Goal: Use online tool/utility: Utilize a website feature to perform a specific function

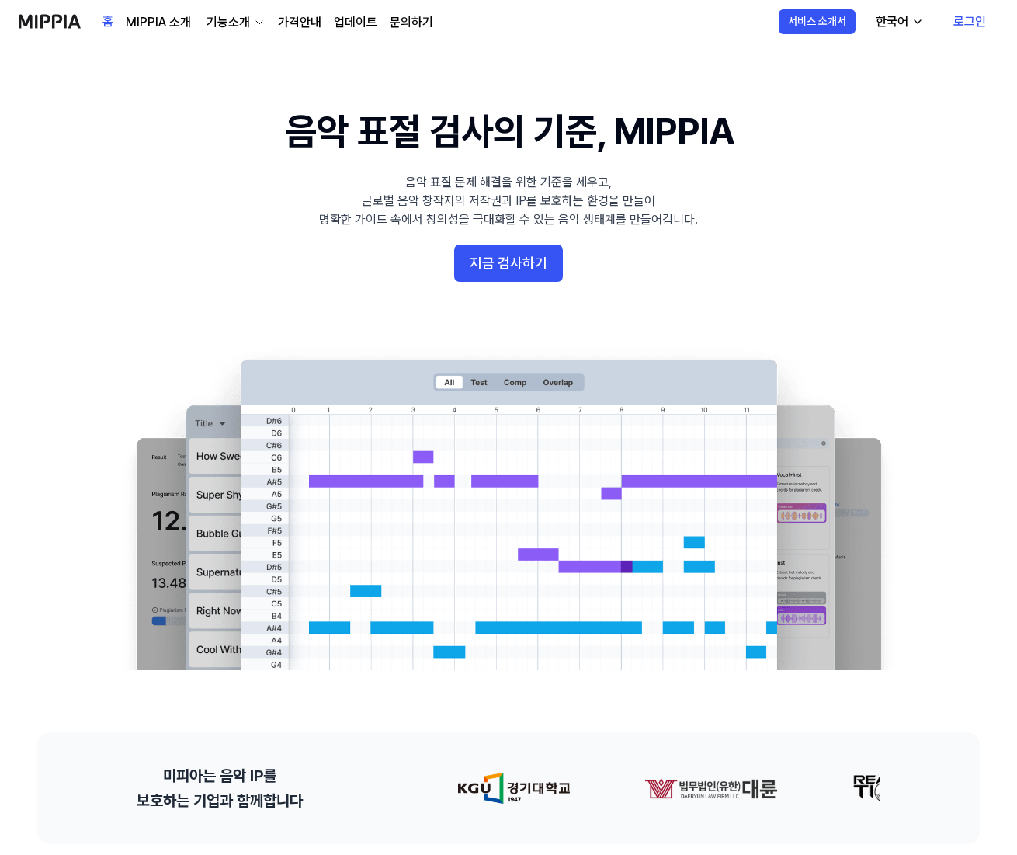
click at [217, 38] on div "홈 MIPPIA 소개 기능소개 가격안내 업데이트 문의하기" at bounding box center [268, 21] width 331 height 43
click at [251, 18] on div "기능소개" at bounding box center [228, 22] width 50 height 19
click at [255, 143] on link "AI 판별기" at bounding box center [233, 150] width 149 height 31
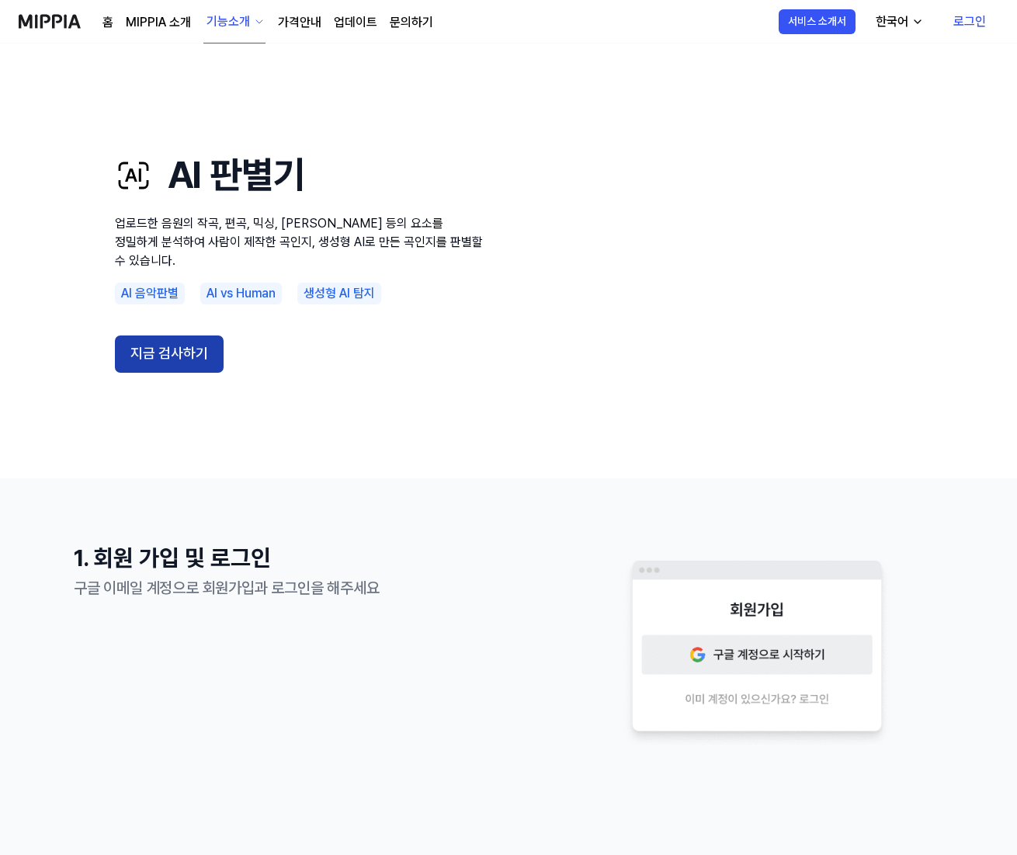
click at [180, 341] on button "지금 검사하기" at bounding box center [169, 354] width 109 height 37
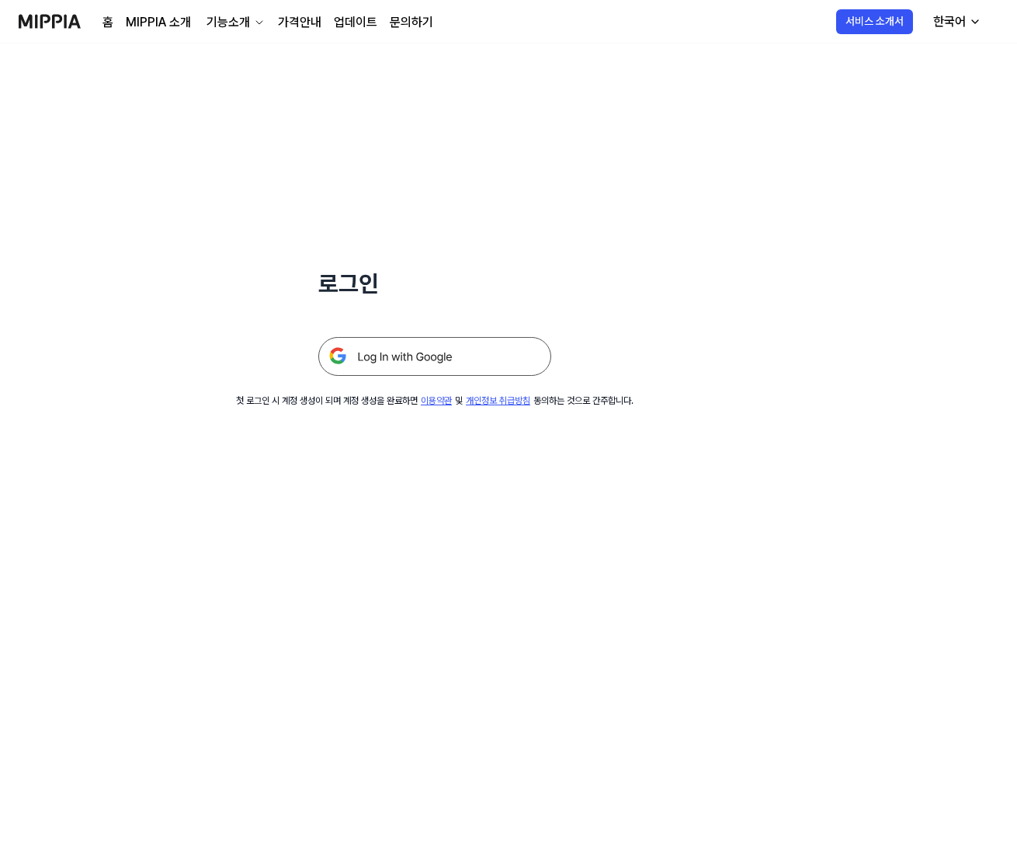
click at [455, 364] on img at bounding box center [434, 356] width 233 height 39
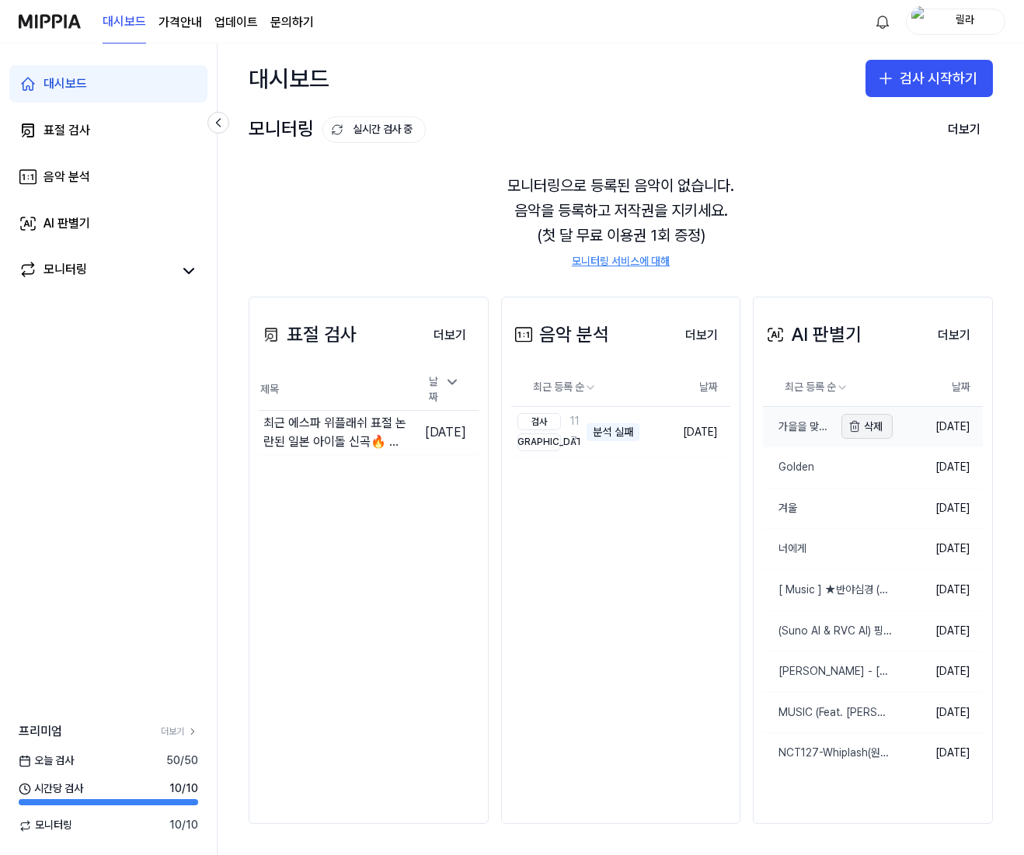
click at [845, 433] on button "삭제" at bounding box center [866, 426] width 51 height 25
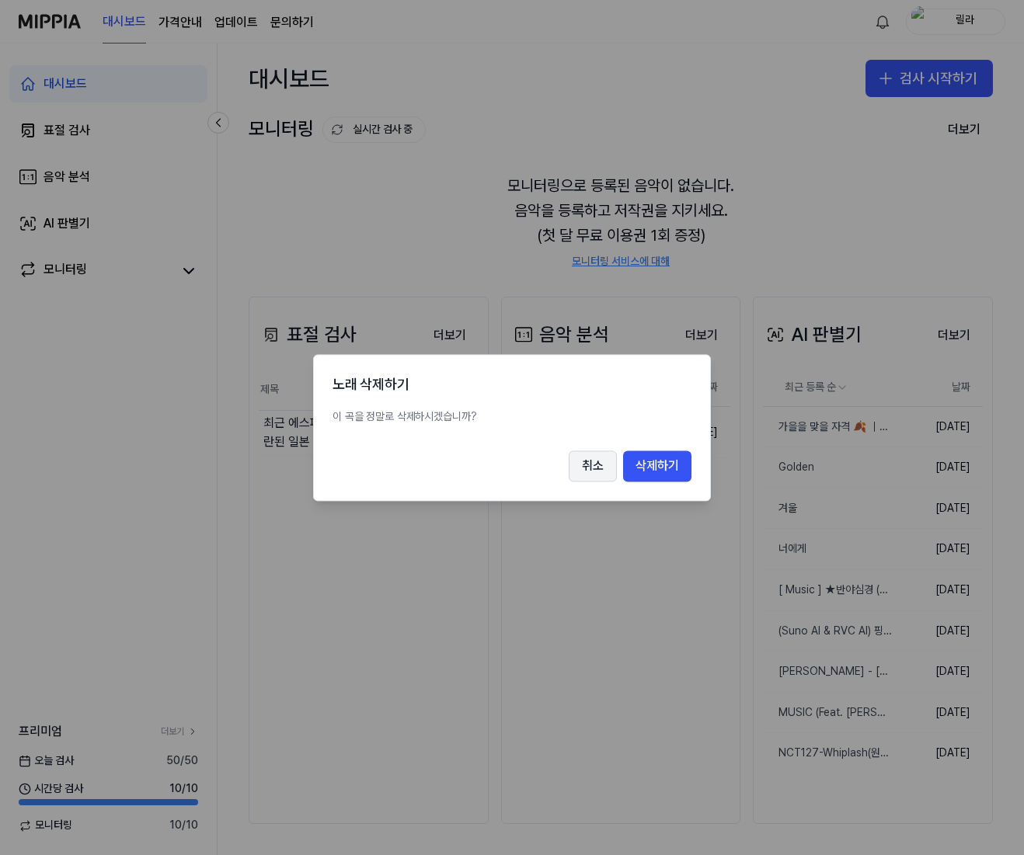
click at [592, 469] on button "취소" at bounding box center [593, 465] width 48 height 31
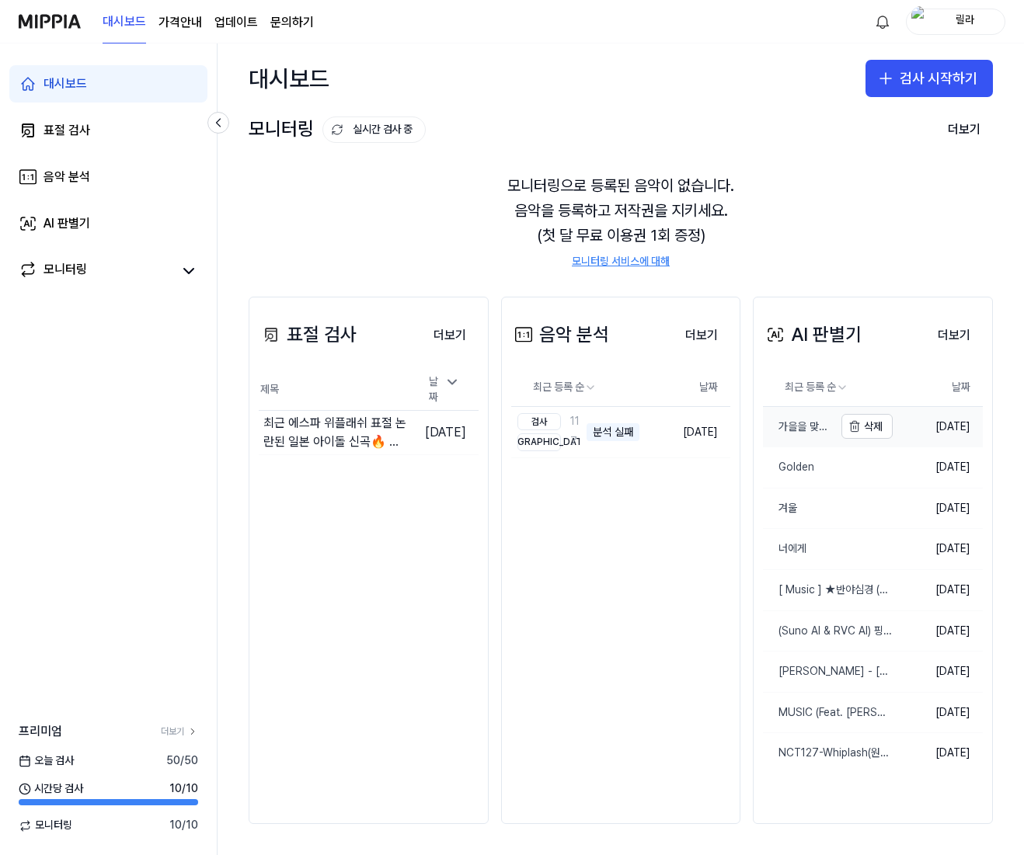
click at [809, 432] on div "가을을 맞을 자격 🍂 ｜ 김광수 AI MUSIC" at bounding box center [798, 427] width 71 height 16
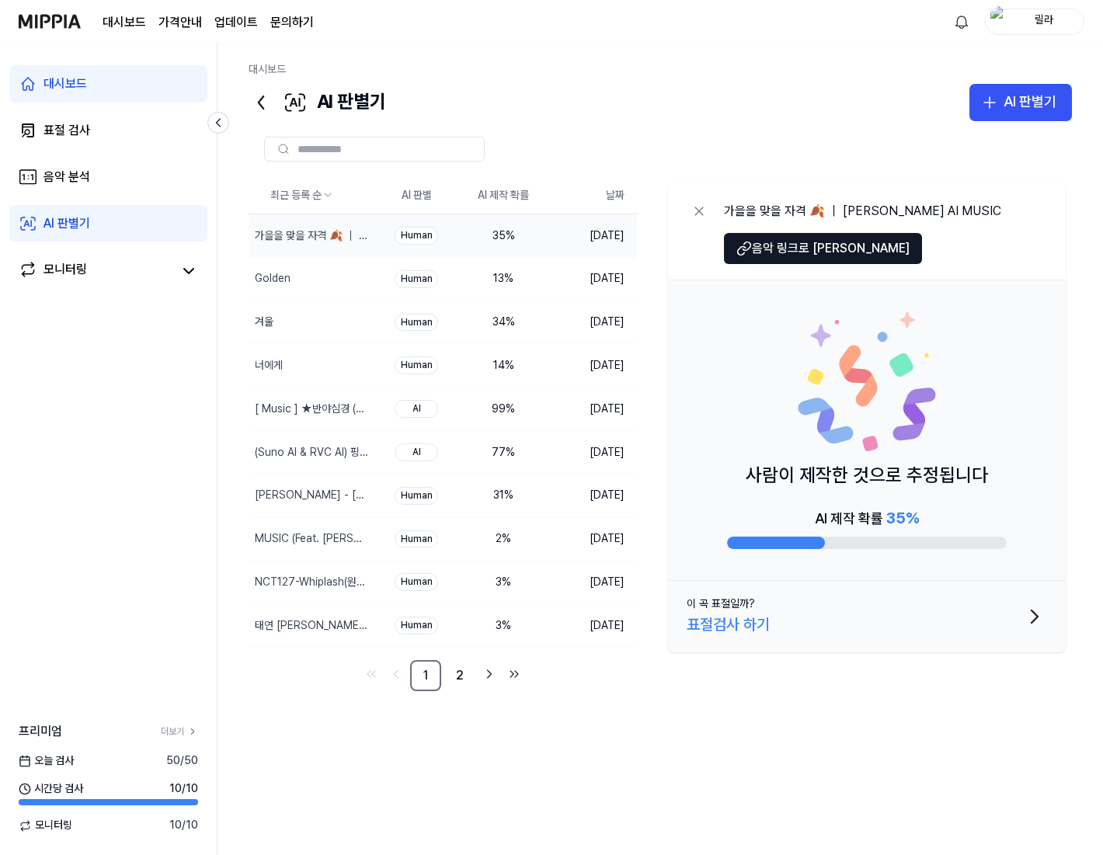
click at [842, 130] on div at bounding box center [660, 149] width 823 height 56
click at [293, 277] on div "Golden" at bounding box center [282, 279] width 67 height 43
click at [697, 206] on icon at bounding box center [699, 211] width 16 height 16
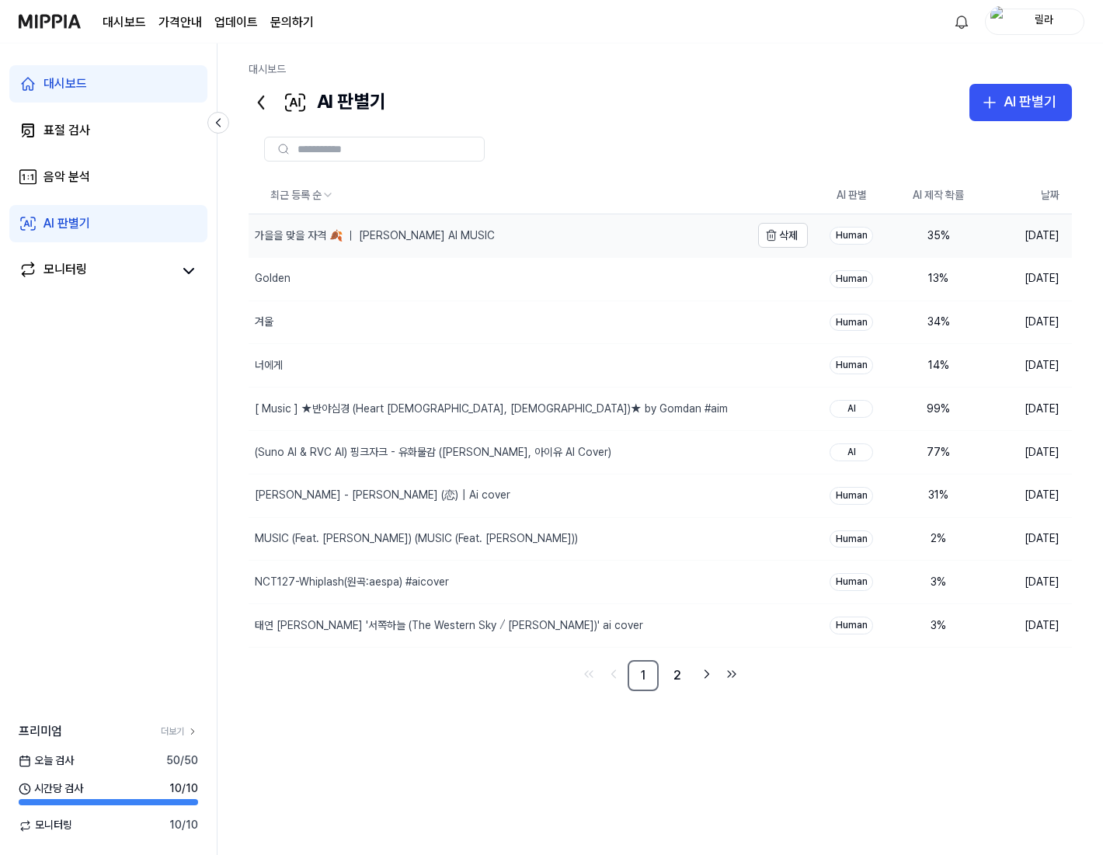
click at [370, 233] on div "가을을 맞을 자격 🍂 ｜ 김광수 AI MUSIC" at bounding box center [375, 236] width 240 height 16
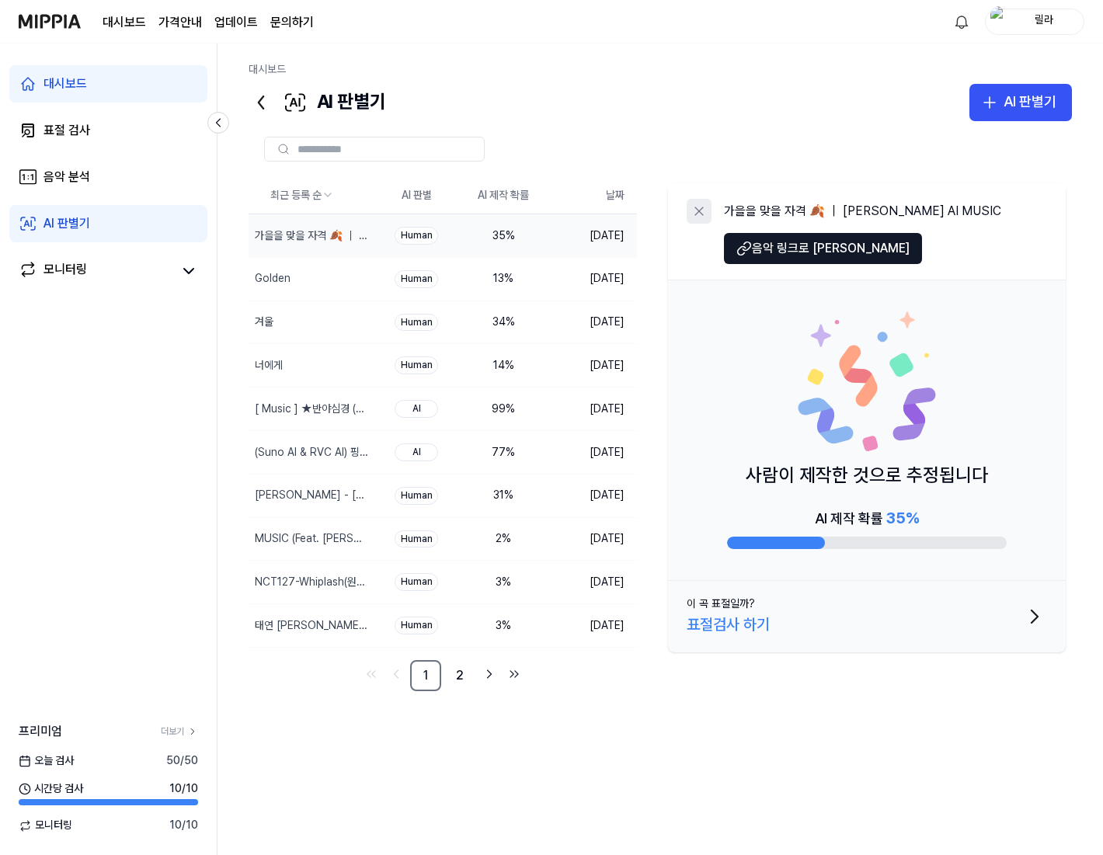
click at [693, 208] on icon at bounding box center [699, 211] width 16 height 16
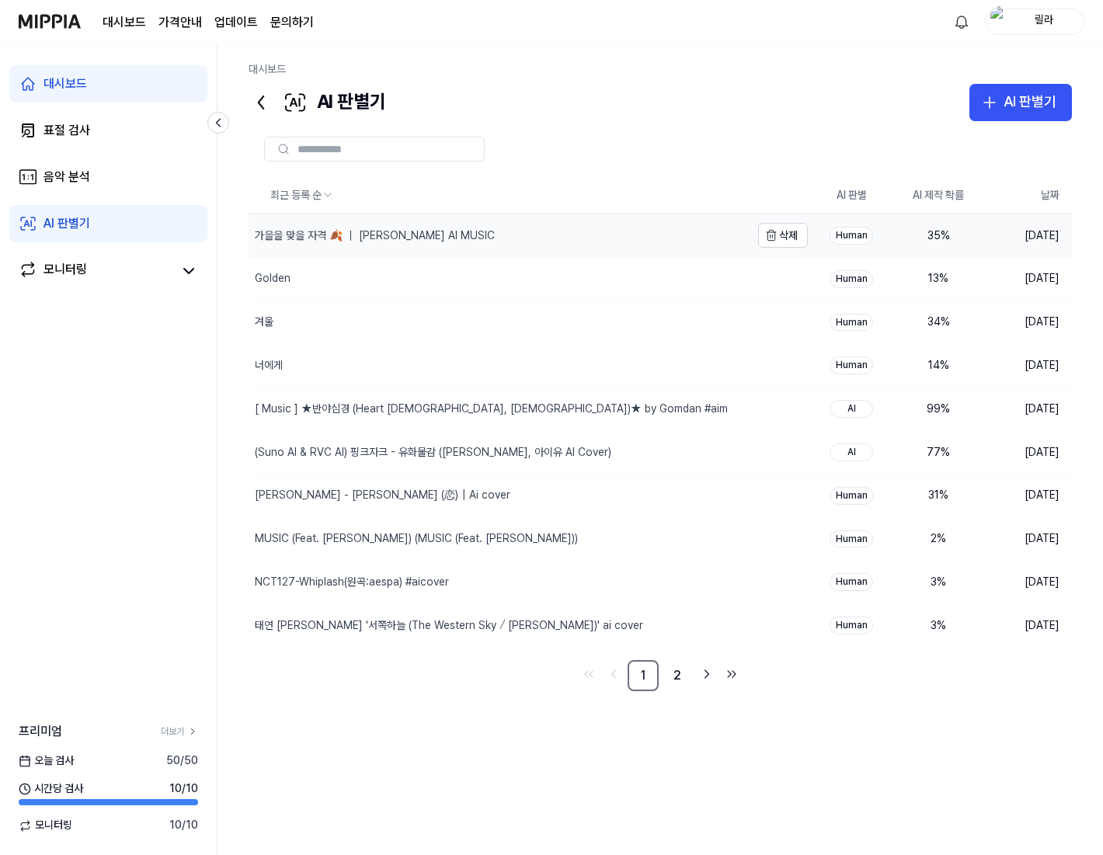
click at [347, 245] on div "가을을 맞을 자격 🍂 ｜ 김광수 AI MUSIC" at bounding box center [500, 235] width 502 height 43
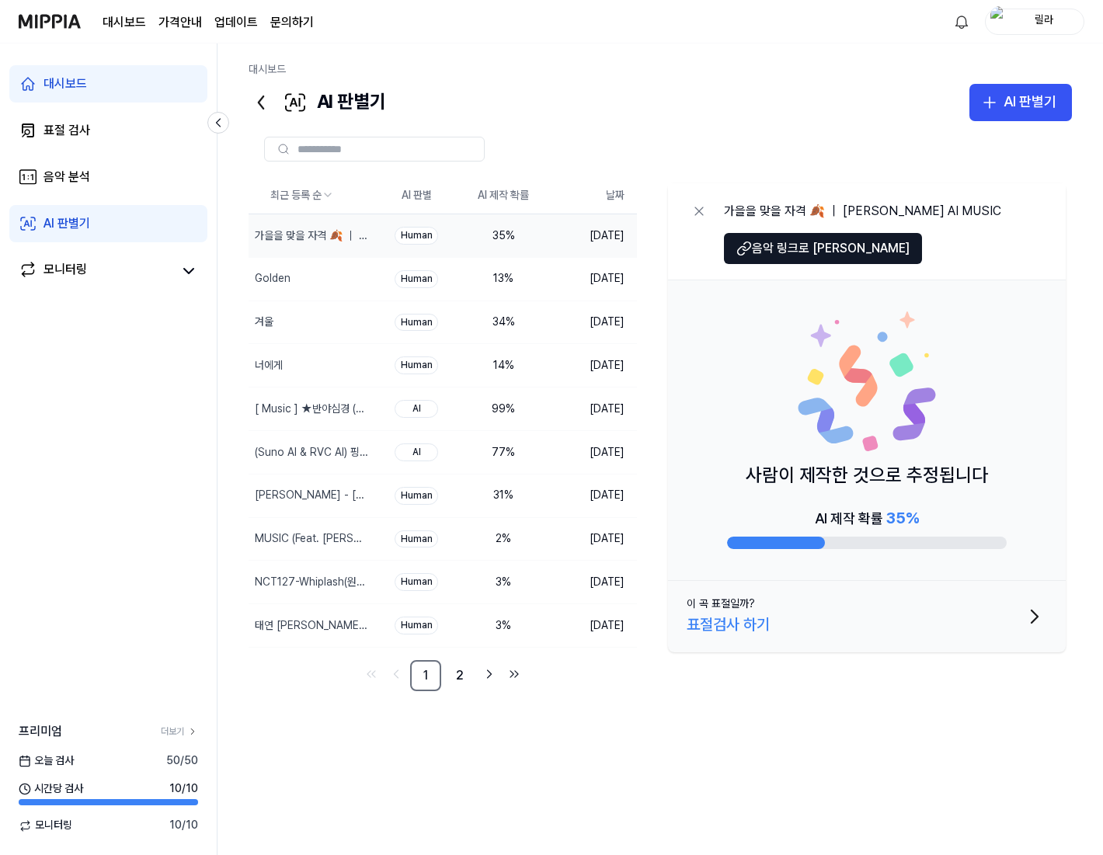
click at [648, 117] on div "AI 판별기 AI 판별기" at bounding box center [660, 102] width 823 height 37
